Goal: Information Seeking & Learning: Learn about a topic

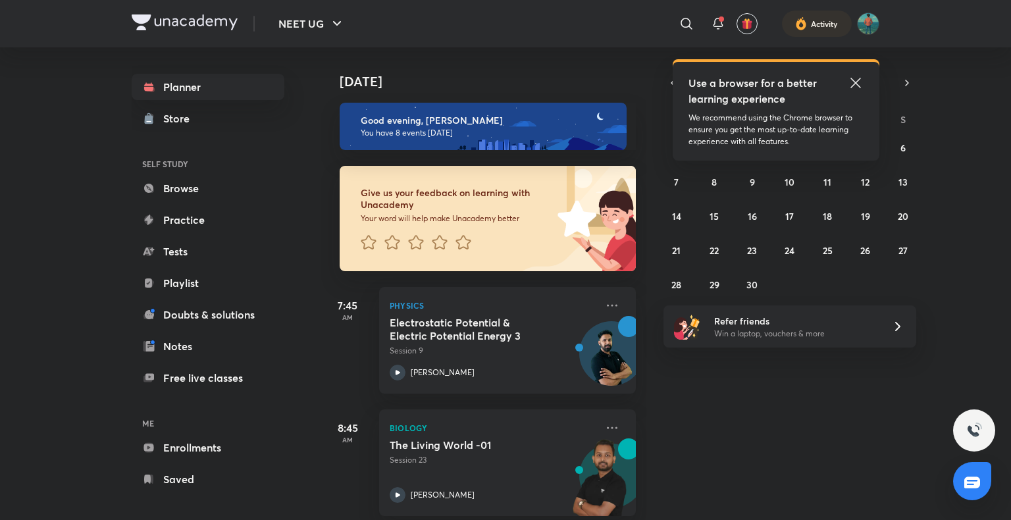
click at [851, 83] on icon at bounding box center [856, 83] width 16 height 16
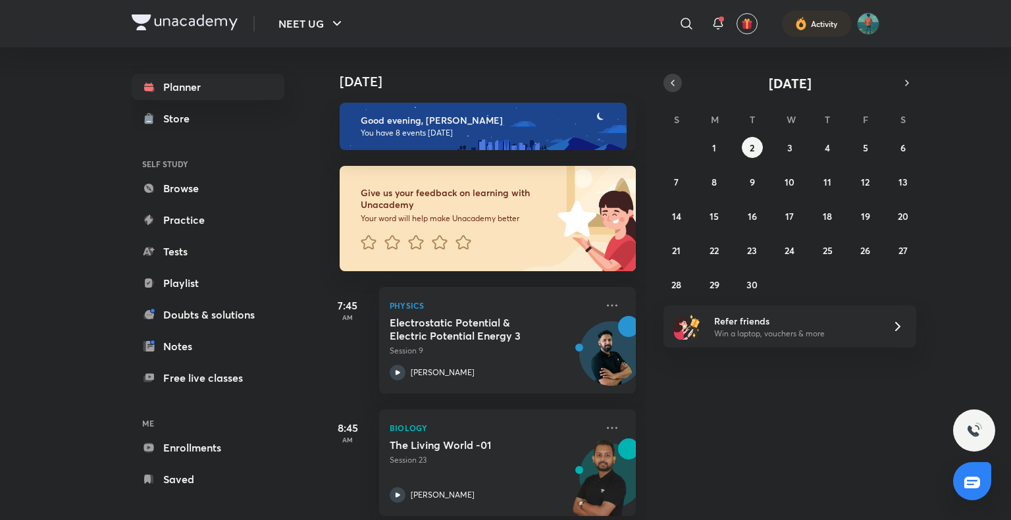
click at [668, 77] on icon "button" at bounding box center [672, 83] width 11 height 12
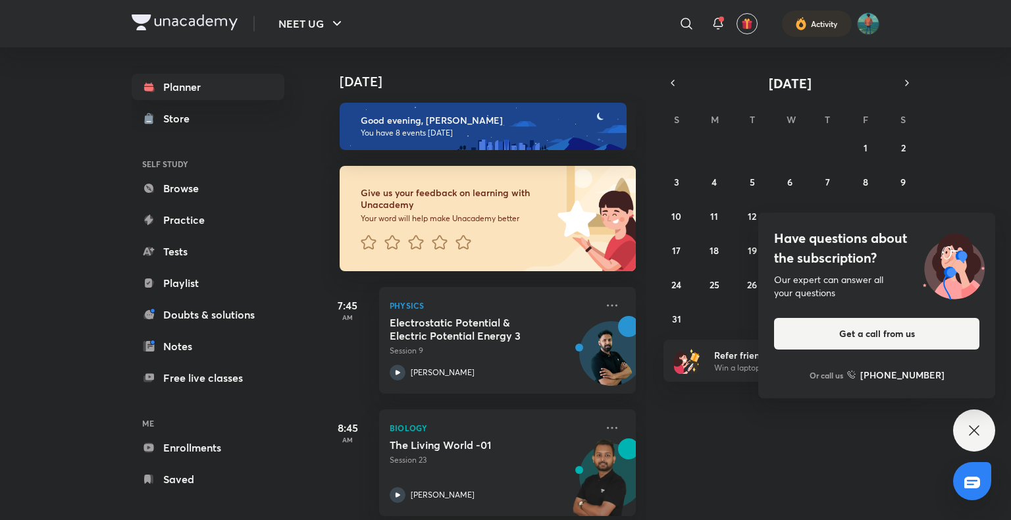
click at [981, 438] on div "Have questions about the subscription? Our expert can answer all your questions…" at bounding box center [974, 430] width 42 height 42
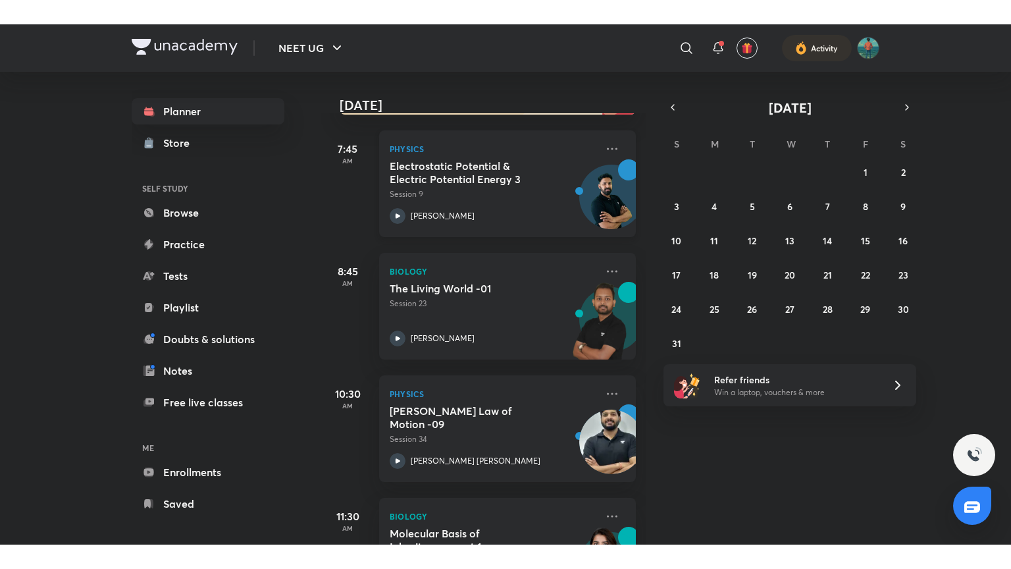
scroll to position [194, 0]
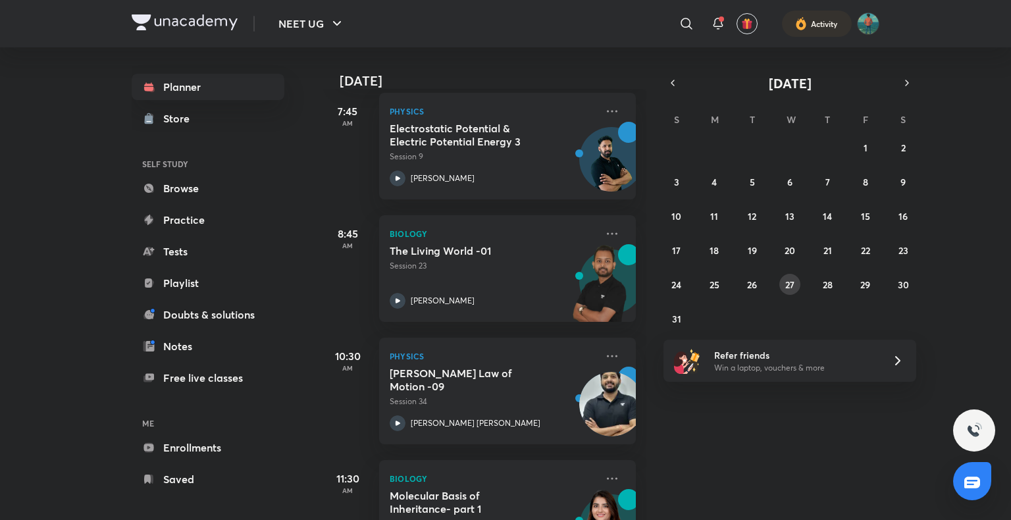
click at [785, 288] on abbr "27" at bounding box center [789, 284] width 9 height 13
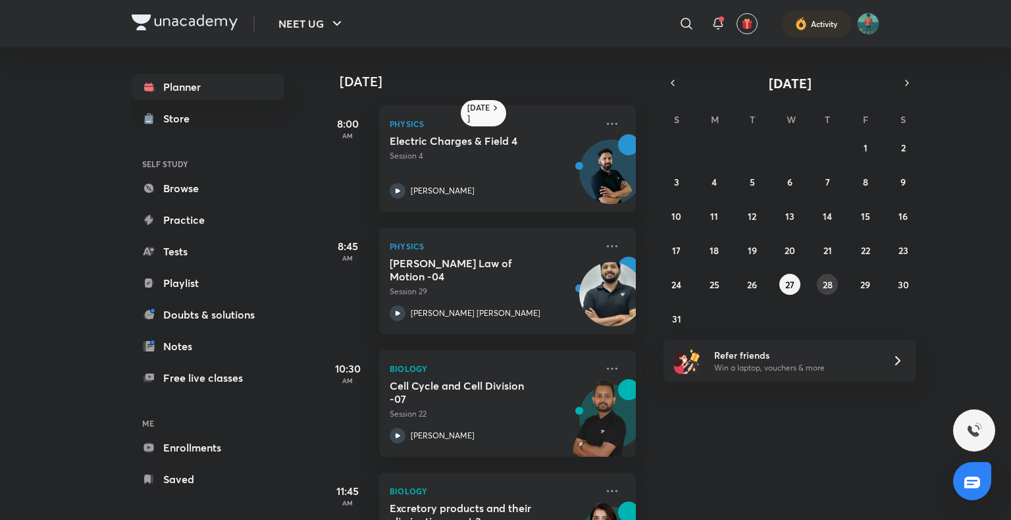
click at [827, 284] on abbr "28" at bounding box center [828, 284] width 10 height 13
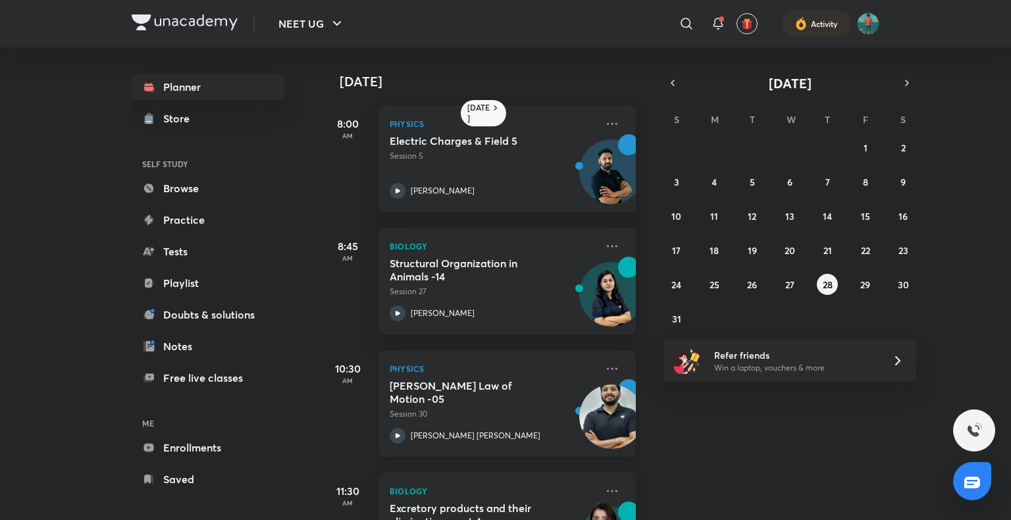
click at [392, 433] on icon at bounding box center [398, 436] width 16 height 16
